Goal: Information Seeking & Learning: Learn about a topic

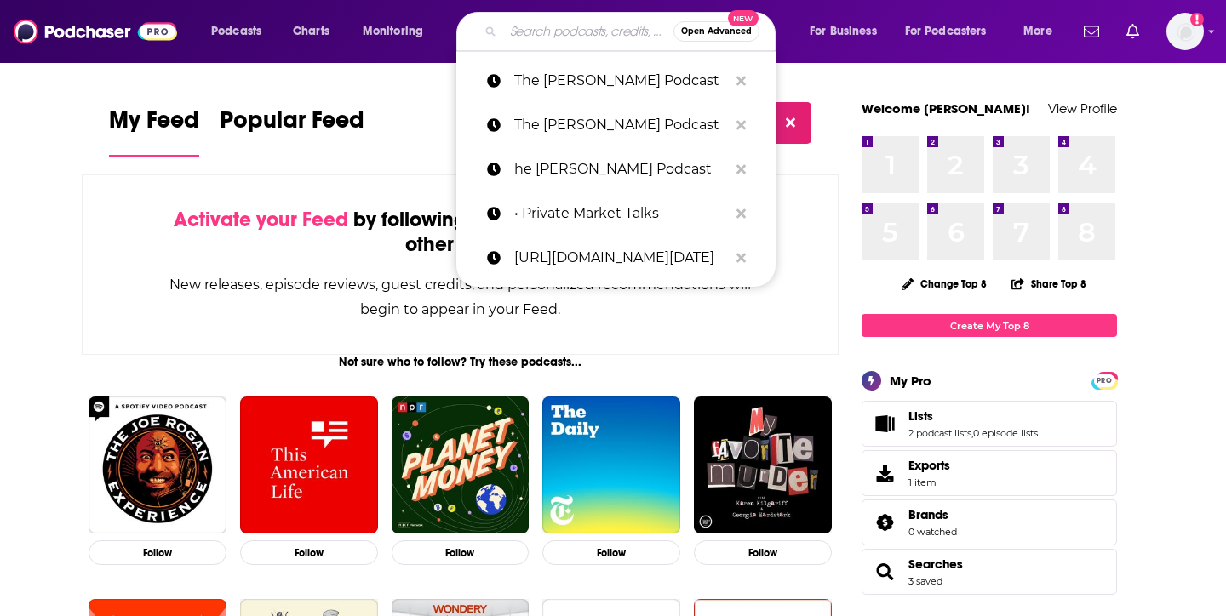
click at [586, 32] on input "Search podcasts, credits, & more..." at bounding box center [588, 31] width 170 height 27
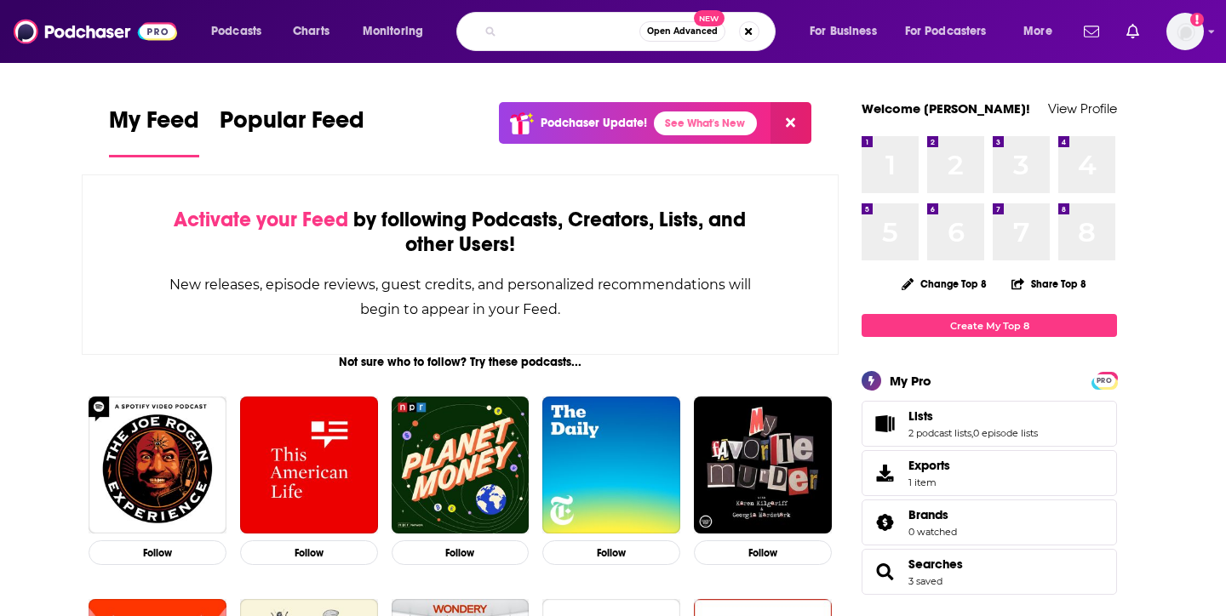
scroll to position [0, 133]
type input "the love, happiness and success podcast"
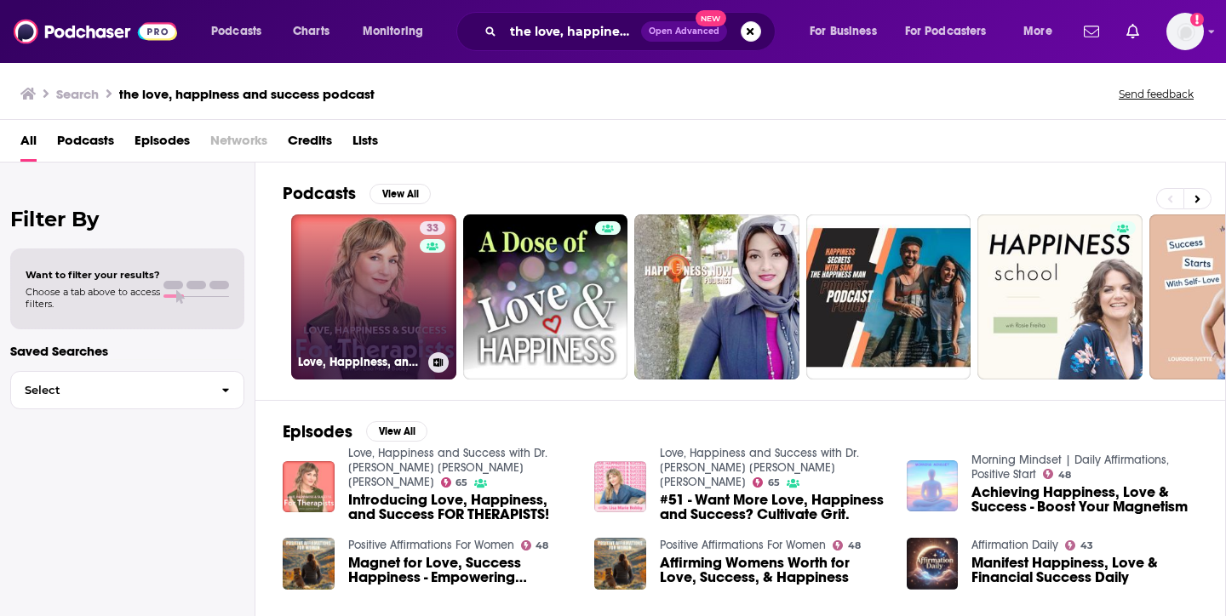
click at [372, 294] on link "33 Love, Happiness, and Success For Therapists" at bounding box center [373, 296] width 165 height 165
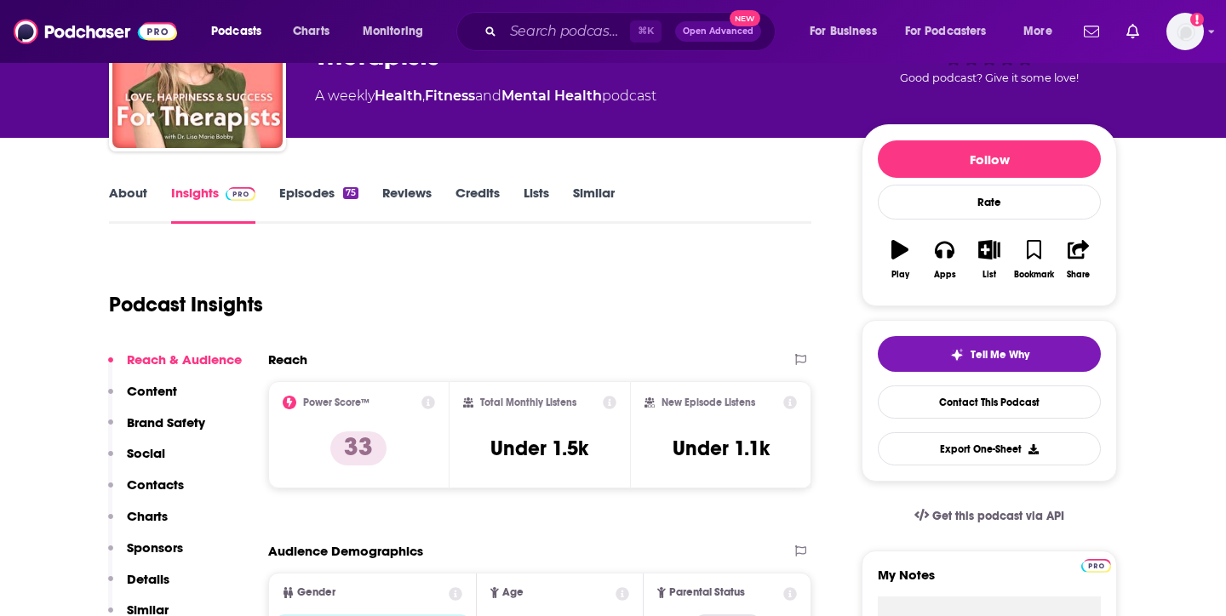
scroll to position [147, 0]
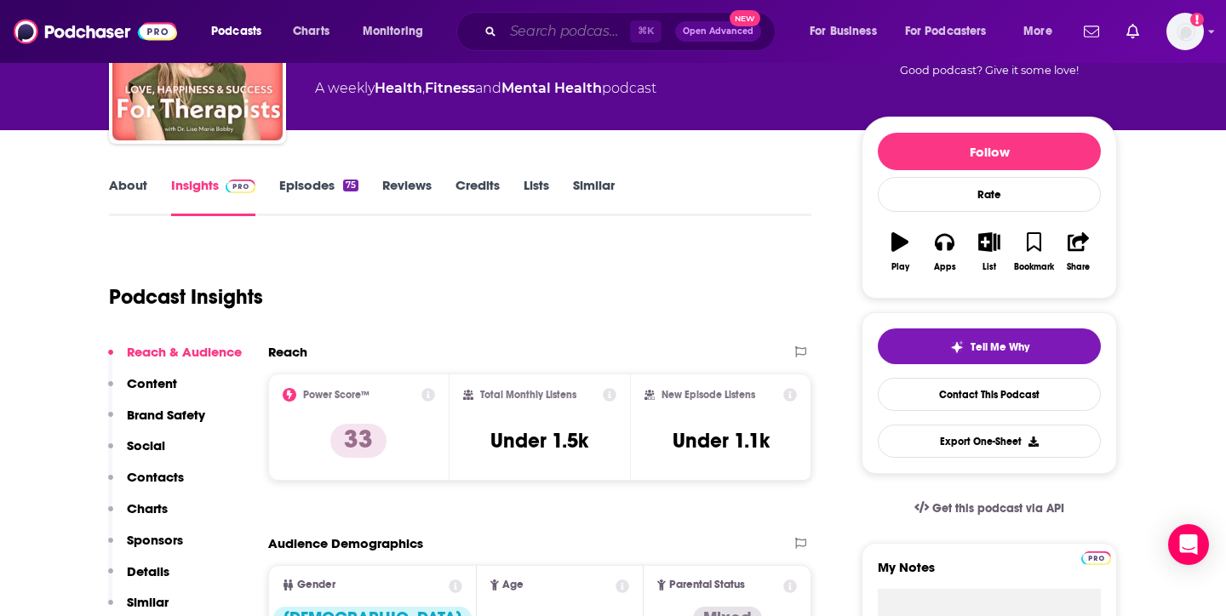
click at [602, 36] on input "Search podcasts, credits, & more..." at bounding box center [566, 31] width 127 height 27
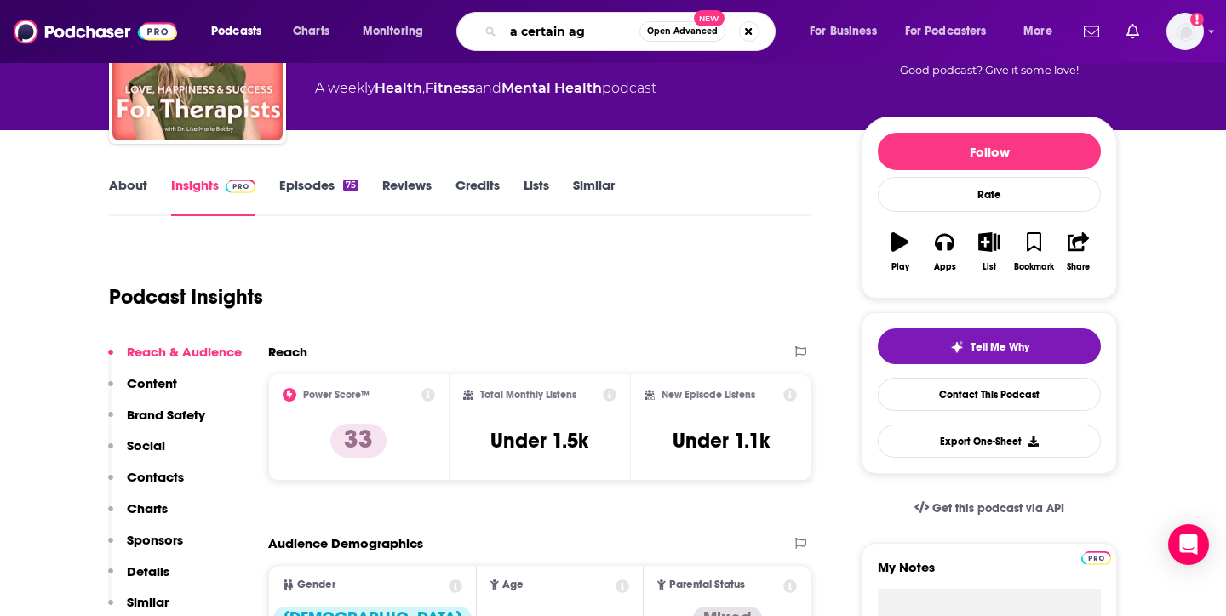
type input "a certain age"
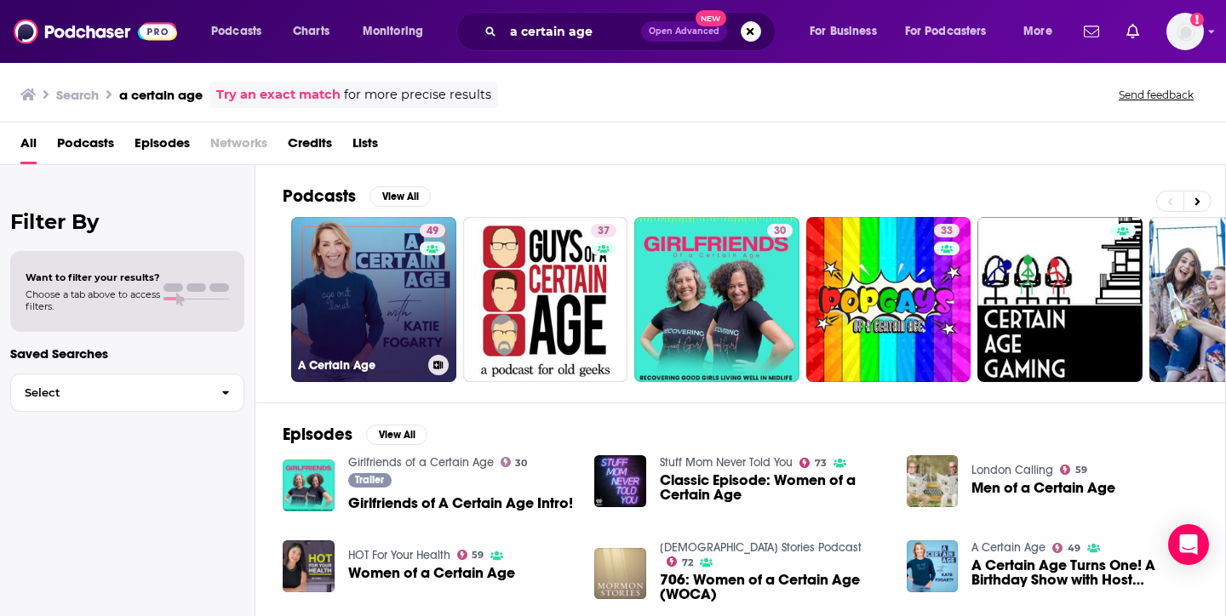
click at [355, 289] on link "49 A Certain Age" at bounding box center [373, 299] width 165 height 165
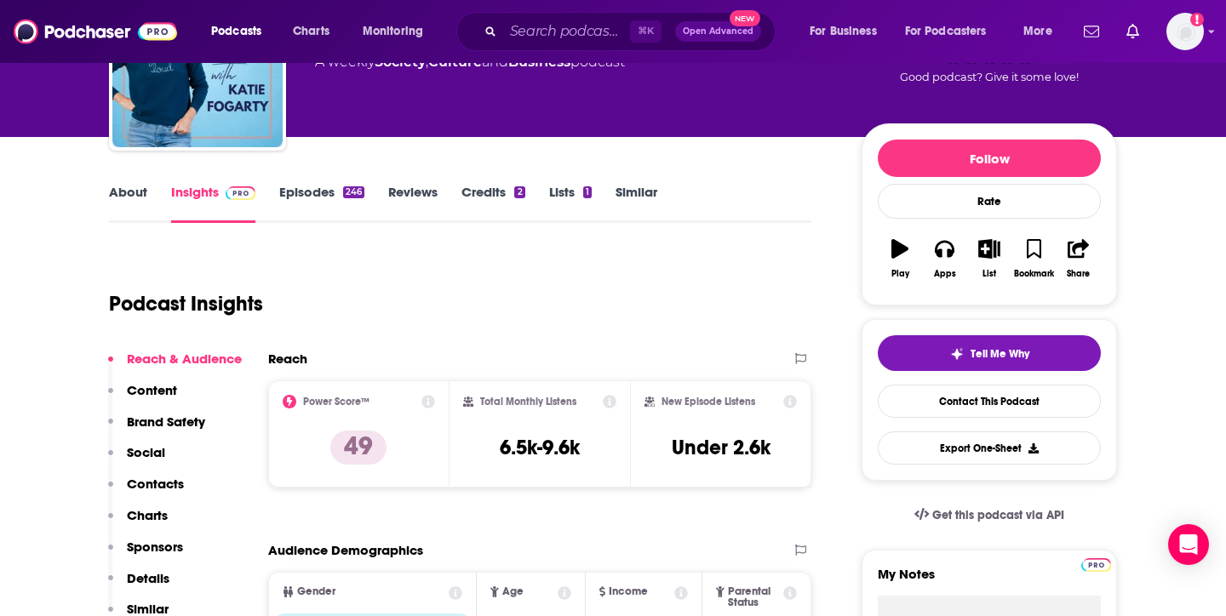
scroll to position [141, 0]
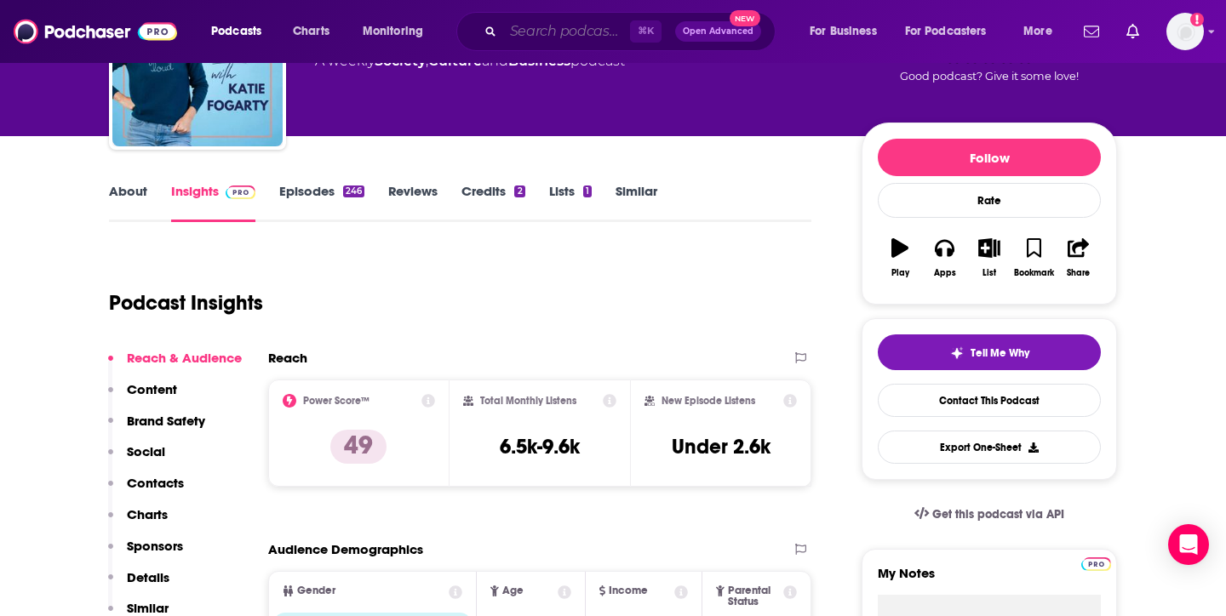
click at [600, 29] on input "Search podcasts, credits, & more..." at bounding box center [566, 31] width 127 height 27
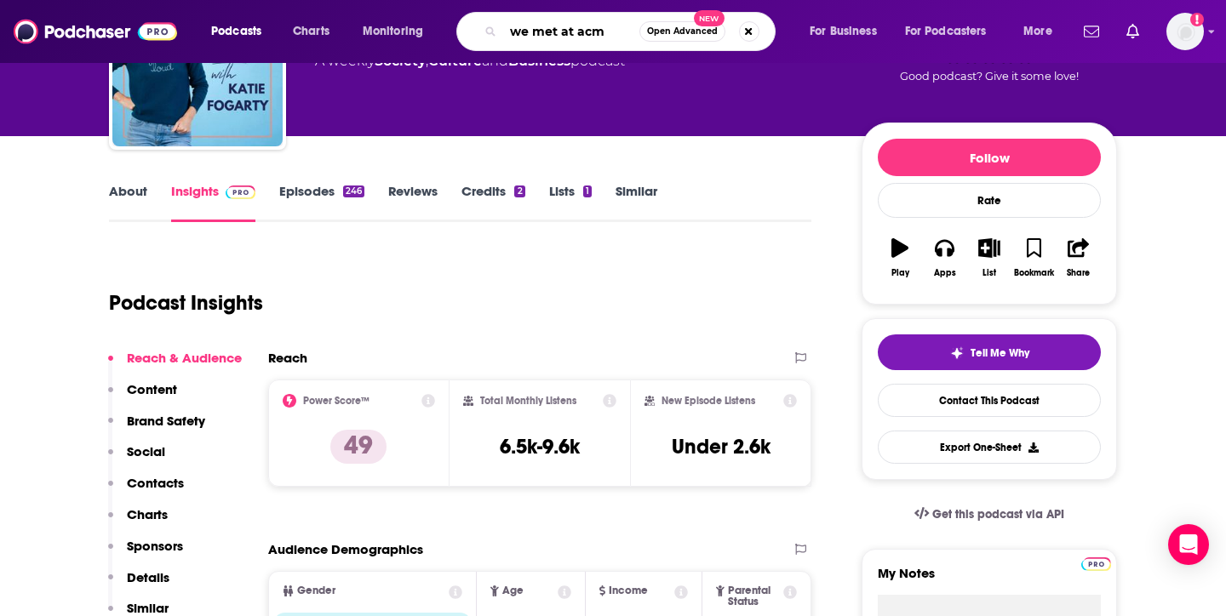
type input "we met at acme"
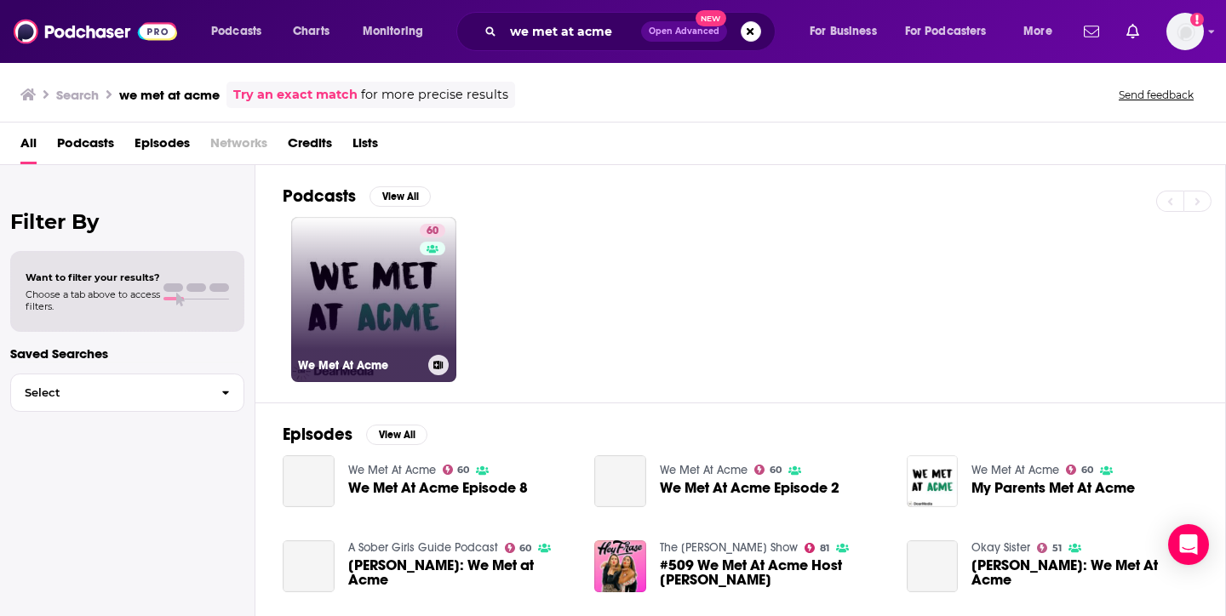
click at [364, 323] on link "60 We Met At Acme" at bounding box center [373, 299] width 165 height 165
